Goal: Complete application form

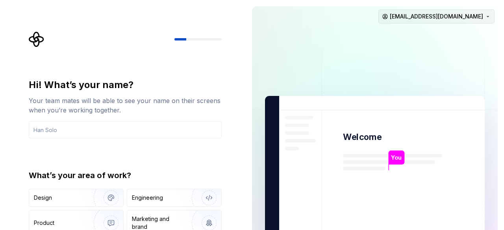
click at [469, 17] on html "Hi! What’s your name? Your team mates will be able to see your name on their sc…" at bounding box center [252, 115] width 504 height 230
click at [353, 64] on html "Hi! What’s your name? Your team mates will be able to see your name on their sc…" at bounding box center [252, 115] width 504 height 230
click at [464, 60] on img at bounding box center [374, 178] width 319 height 372
click at [123, 133] on input "text" at bounding box center [125, 129] width 193 height 17
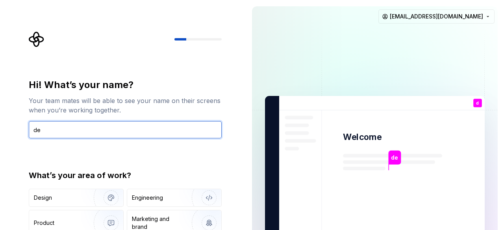
type input "d"
type input "<"
type input "[PERSON_NAME]"
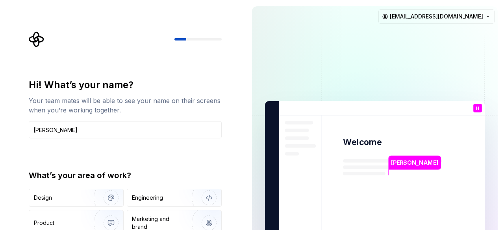
click at [345, 69] on img at bounding box center [374, 183] width 319 height 372
click at [227, 95] on div "Hi! What’s your name? Your team mates will be able to see your name on their sc…" at bounding box center [127, 162] width 207 height 263
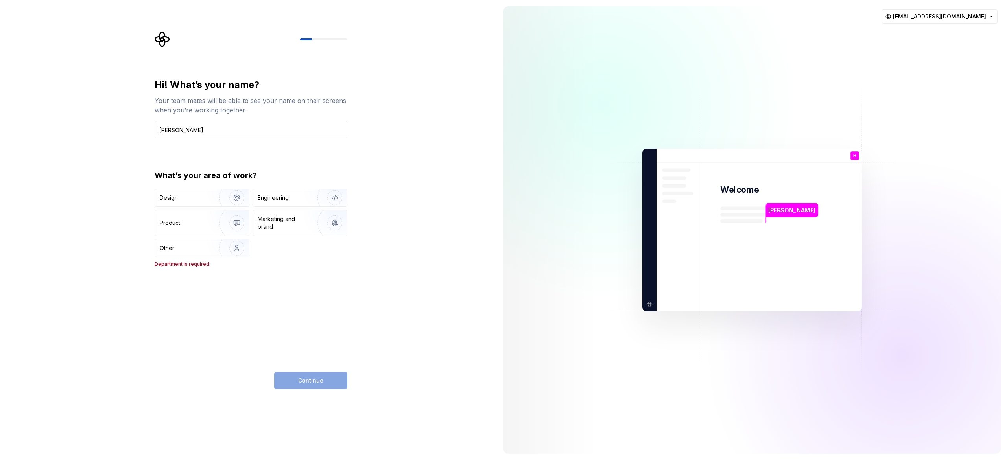
drag, startPoint x: 372, startPoint y: 12, endPoint x: 290, endPoint y: 330, distance: 328.4
click at [290, 230] on div "Hi! What’s your name? Your team mates will be able to see your name on their sc…" at bounding box center [251, 234] width 193 height 311
click at [221, 230] on div "Design Engineering Product Marketing and brand Other Department is required." at bounding box center [251, 228] width 193 height 79
click at [221, 230] on img "button" at bounding box center [232, 248] width 50 height 53
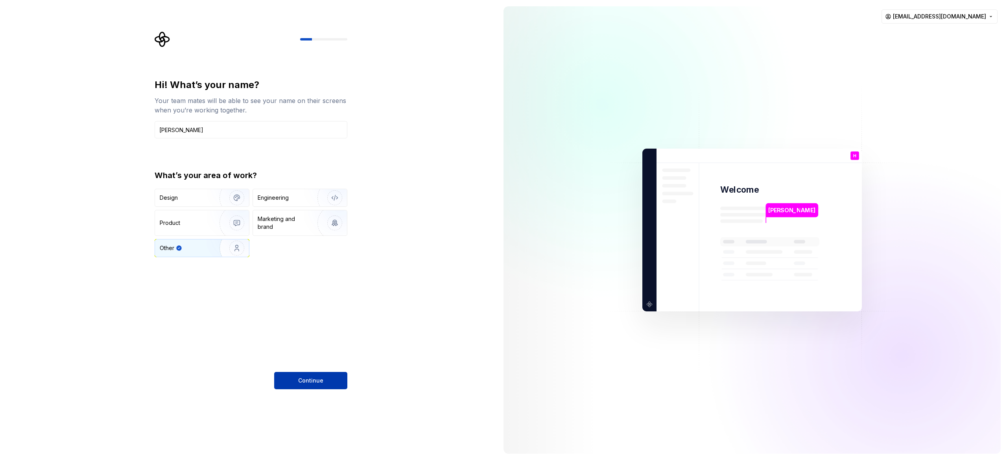
click at [324, 230] on button "Continue" at bounding box center [310, 380] width 73 height 17
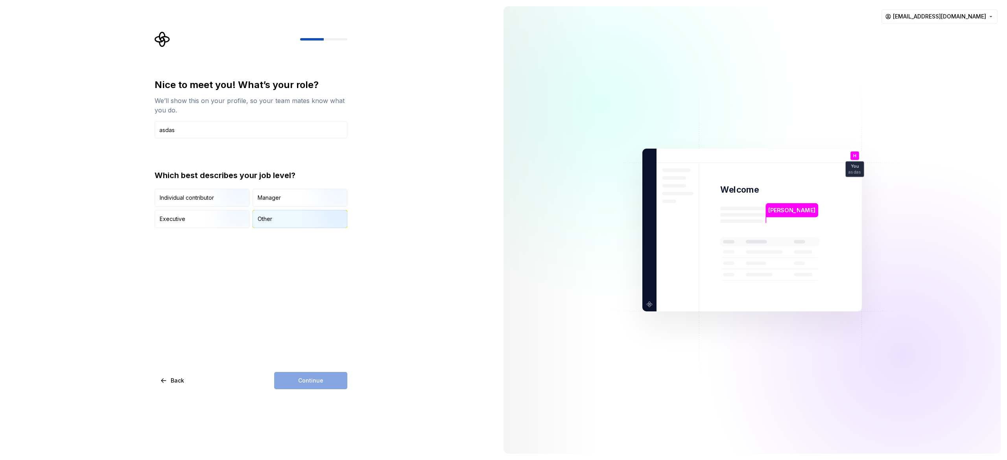
type input "asdas"
click at [292, 221] on div "Other" at bounding box center [300, 218] width 94 height 17
click at [340, 230] on button "Continue" at bounding box center [310, 380] width 73 height 17
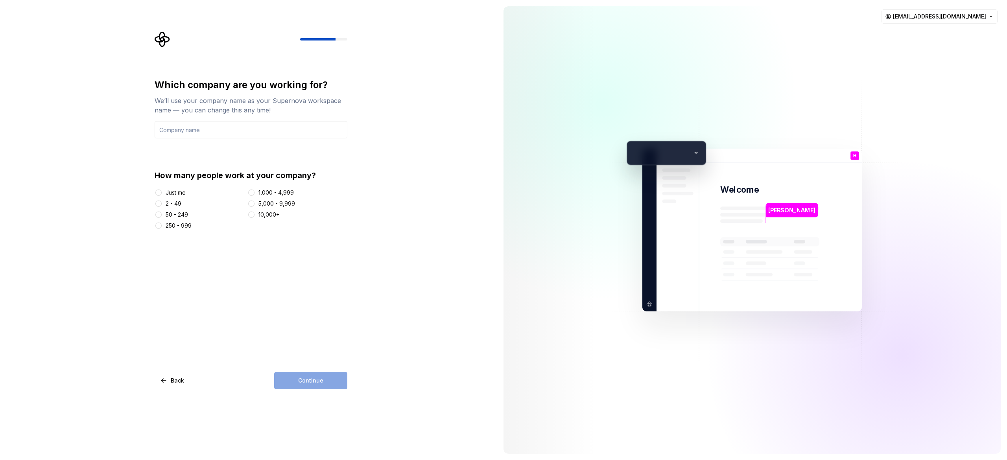
click at [167, 196] on div "Just me" at bounding box center [176, 193] width 20 height 8
click at [162, 196] on button "Just me" at bounding box center [158, 193] width 6 height 6
click at [252, 133] on input "text" at bounding box center [251, 129] width 193 height 17
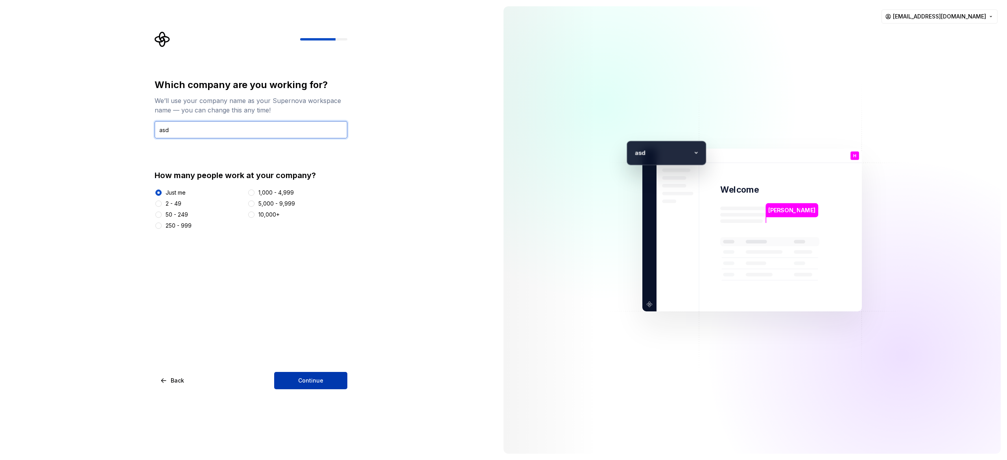
type input "asd"
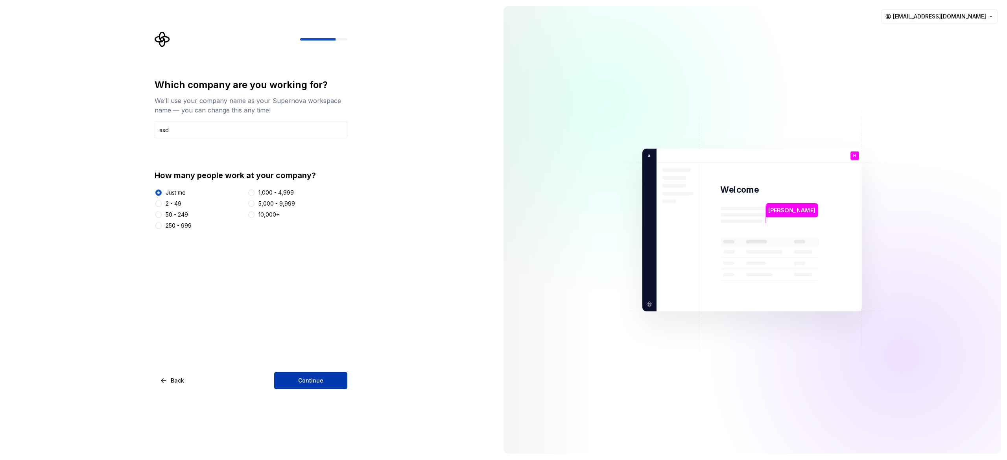
click at [310, 230] on span "Continue" at bounding box center [310, 381] width 25 height 8
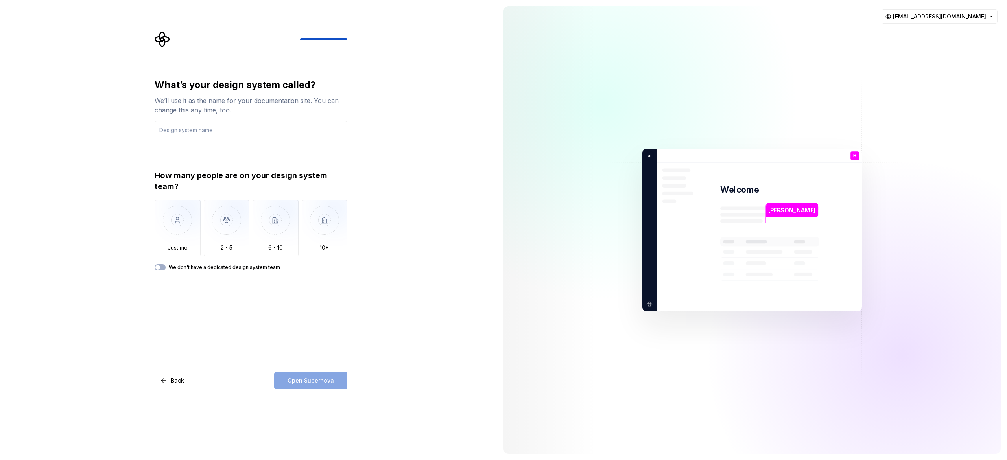
click at [460, 139] on div "What’s your design system called? We’ll use it as the name for your documentati…" at bounding box center [248, 230] width 497 height 460
click at [267, 132] on input "text" at bounding box center [251, 129] width 193 height 17
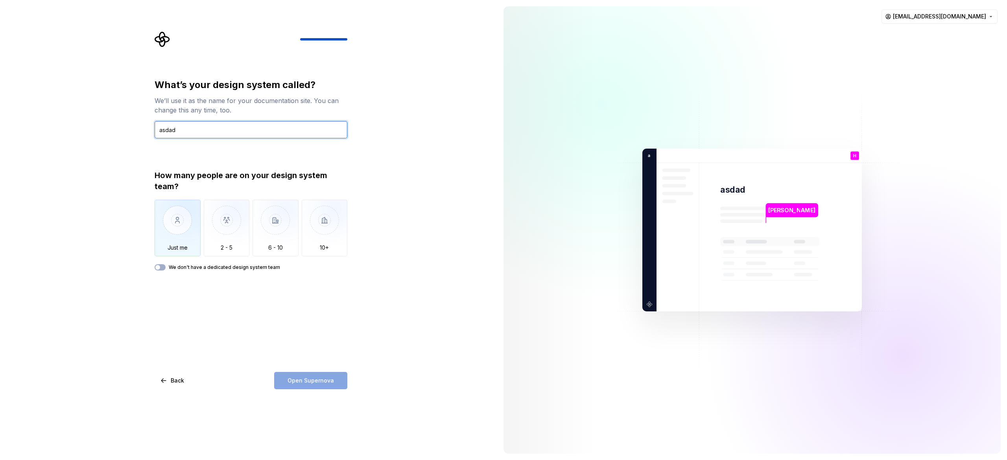
type input "asdad"
click at [197, 230] on img "button" at bounding box center [178, 226] width 46 height 53
click at [316, 230] on span "Open Supernova" at bounding box center [311, 381] width 46 height 8
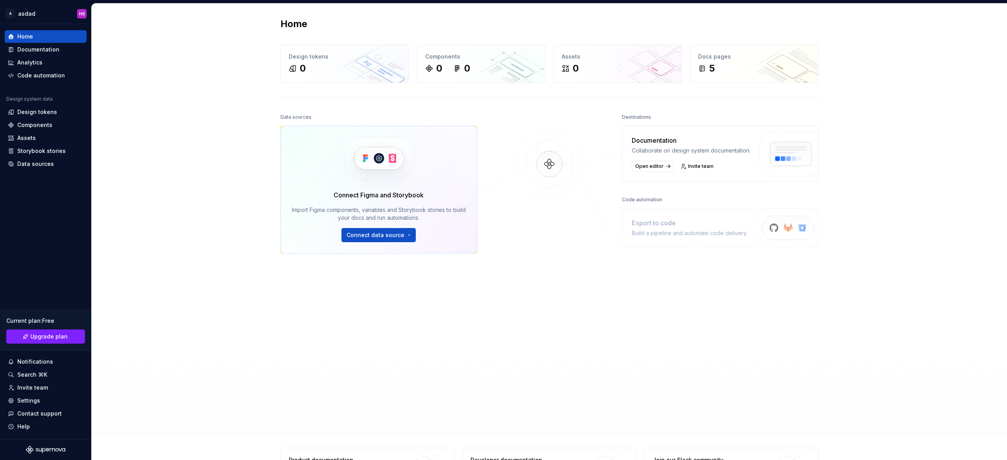
click at [462, 230] on div "Data sources Connect Figma and Storybook Import Figma components, variables and…" at bounding box center [379, 250] width 197 height 276
click at [503, 230] on html "A asdad HS Home Documentation Analytics Code automation Design system data Desi…" at bounding box center [503, 230] width 1007 height 460
